Goal: Obtain resource: Download file/media

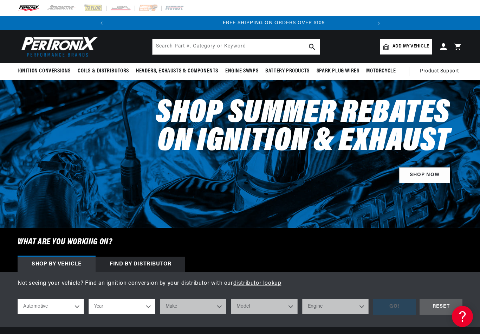
scroll to position [0, 263]
click at [224, 45] on input "text" at bounding box center [236, 46] width 167 height 15
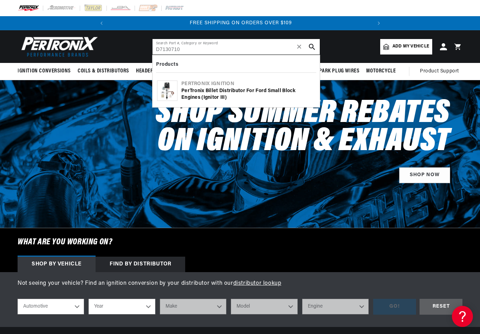
type input "D7130710"
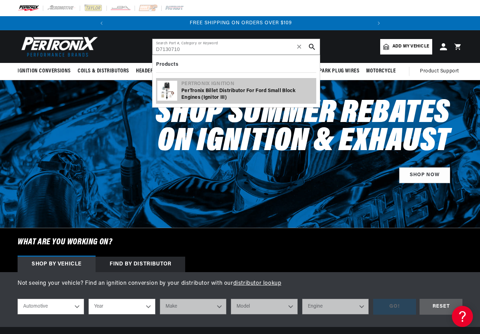
click at [244, 91] on div "PerTronix Billet Distributor for Ford Small Block Engines (Ignitor III)" at bounding box center [248, 95] width 134 height 14
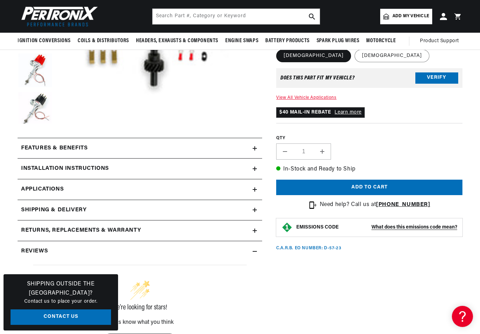
click at [250, 174] on summary "Installation instructions" at bounding box center [140, 169] width 245 height 20
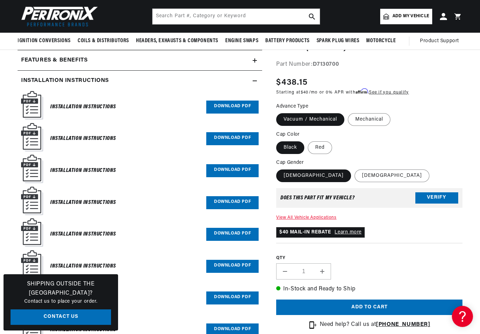
scroll to position [292, 0]
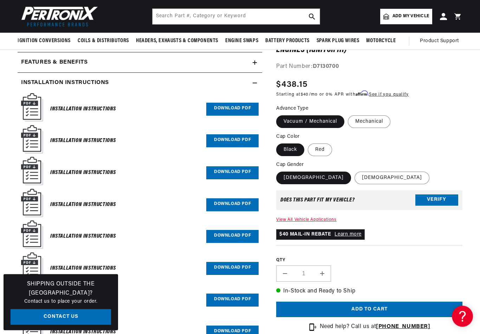
click at [96, 108] on h6 "Installation Instructions" at bounding box center [83, 109] width 66 height 9
click at [238, 110] on link "Download PDF" at bounding box center [232, 109] width 52 height 13
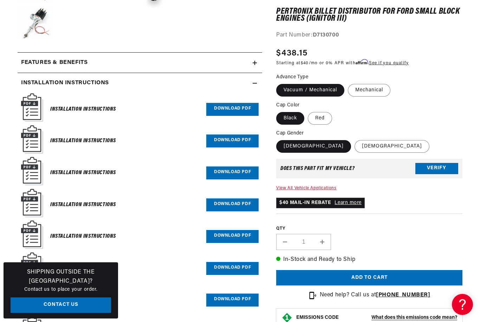
scroll to position [0, 263]
click at [240, 143] on link "Download PDF" at bounding box center [232, 141] width 52 height 13
click at [243, 170] on link "Download PDF" at bounding box center [232, 173] width 52 height 13
